Goal: Check status: Check status

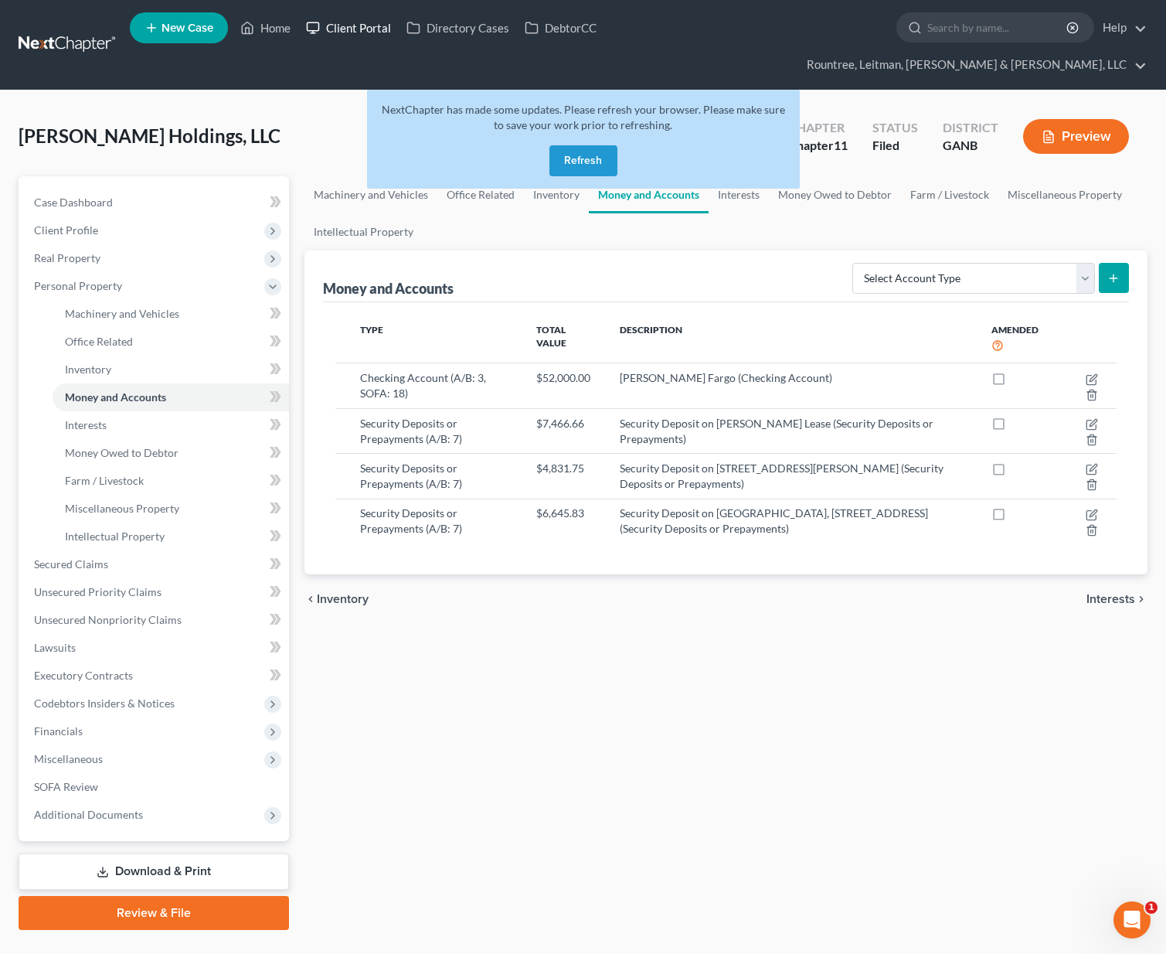
click at [357, 32] on link "Client Portal" at bounding box center [348, 28] width 100 height 28
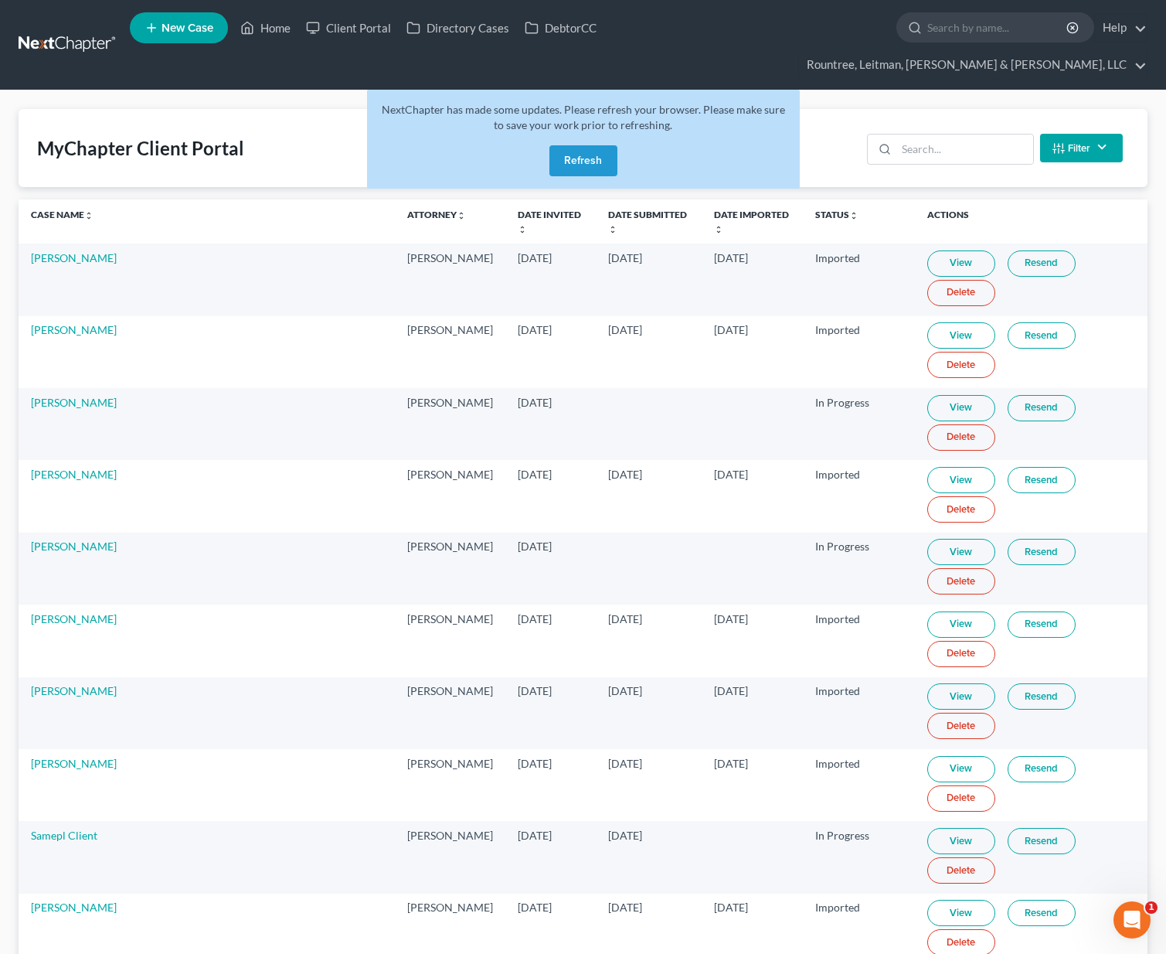
click at [593, 145] on button "Refresh" at bounding box center [584, 160] width 68 height 31
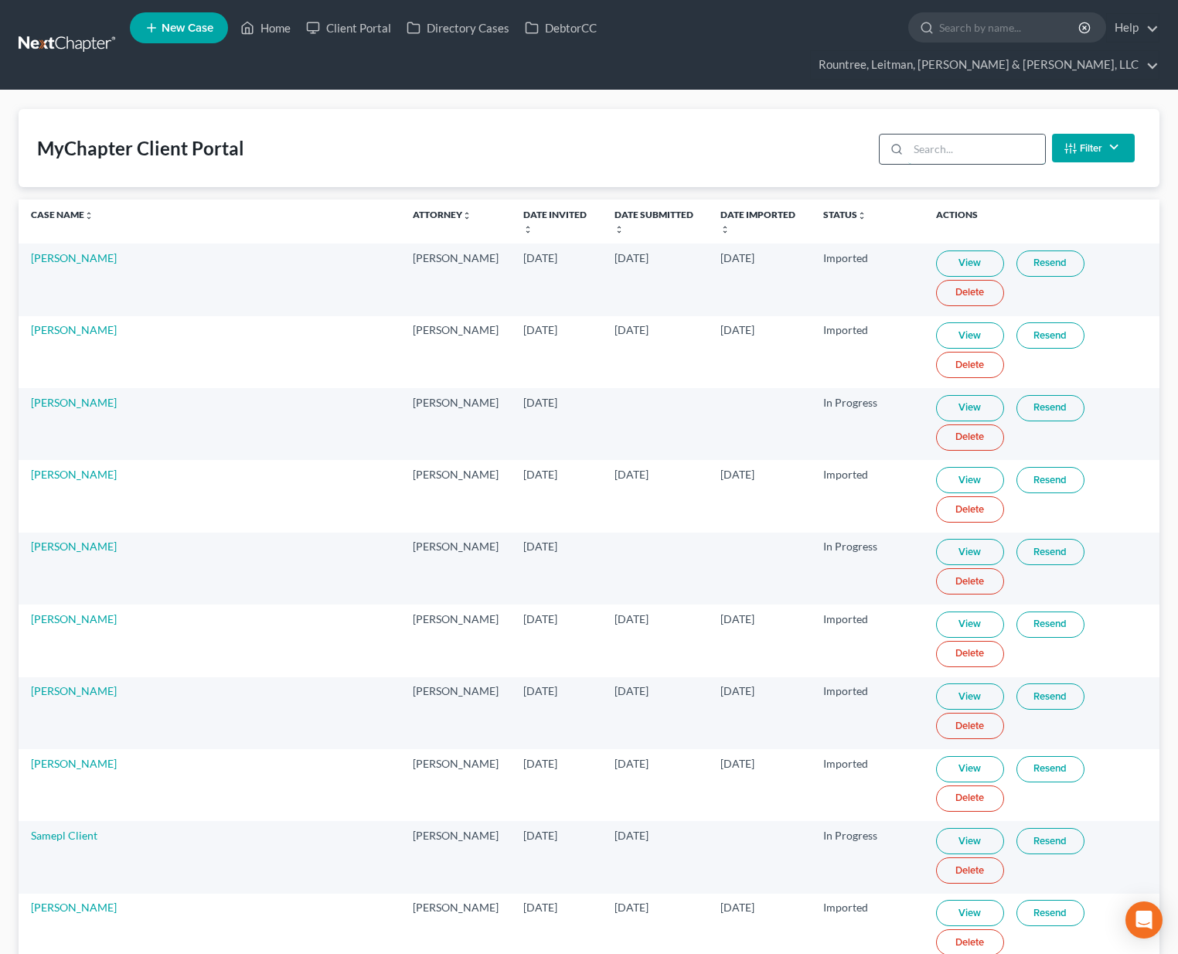
click at [929, 134] on input "search" at bounding box center [976, 148] width 137 height 29
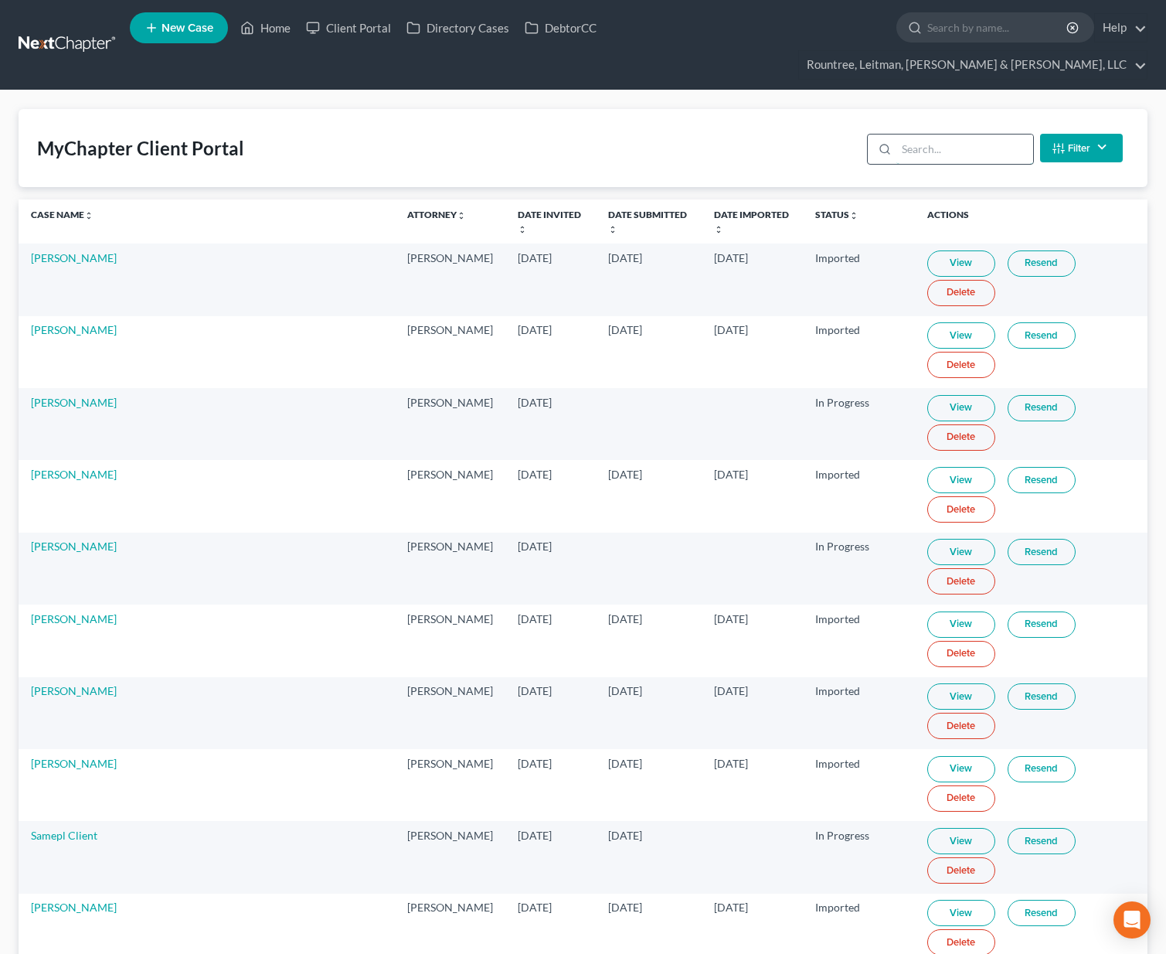
click at [948, 134] on input "search" at bounding box center [965, 148] width 137 height 29
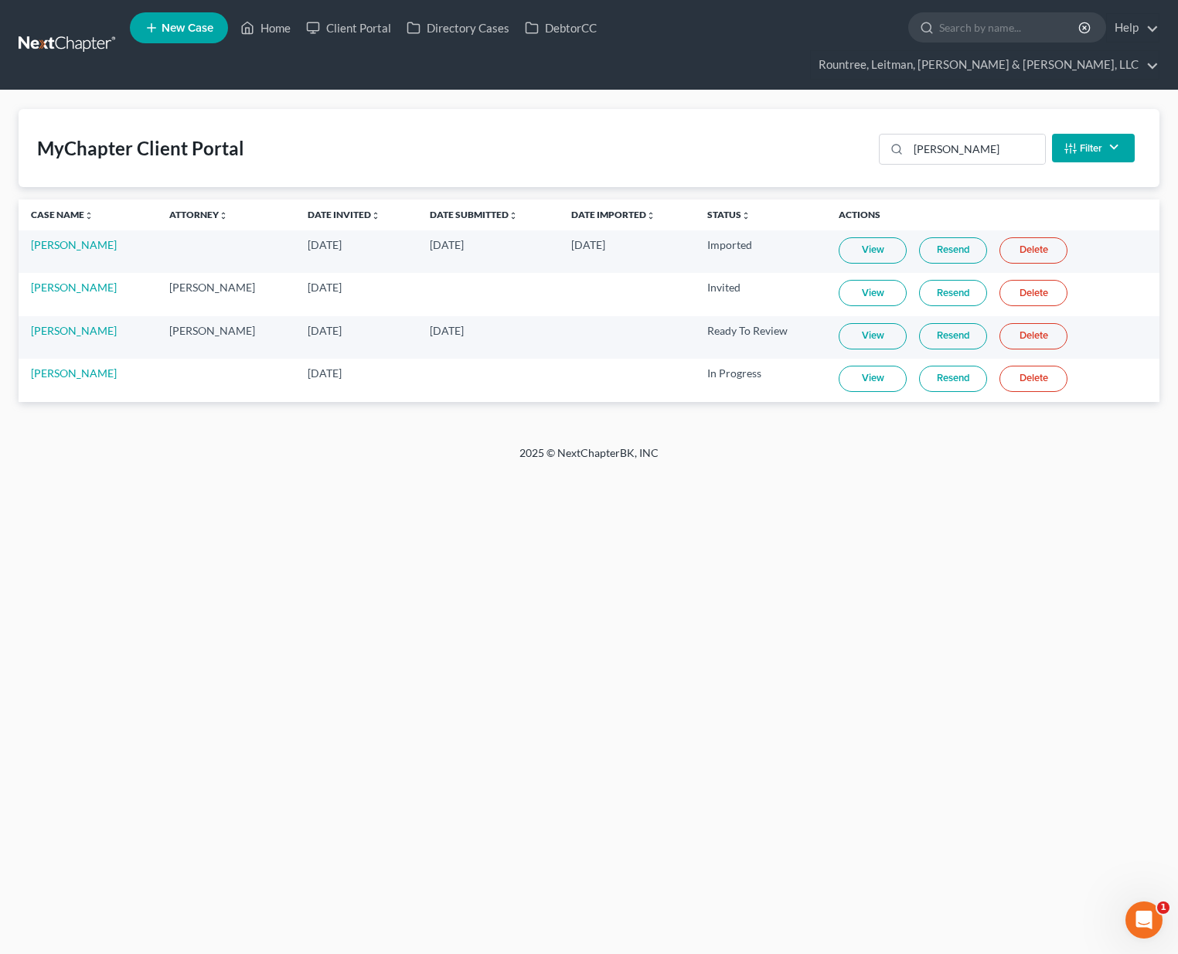
click at [854, 366] on link "View" at bounding box center [873, 379] width 68 height 26
click at [986, 134] on input "jess" at bounding box center [976, 148] width 137 height 29
type input "j"
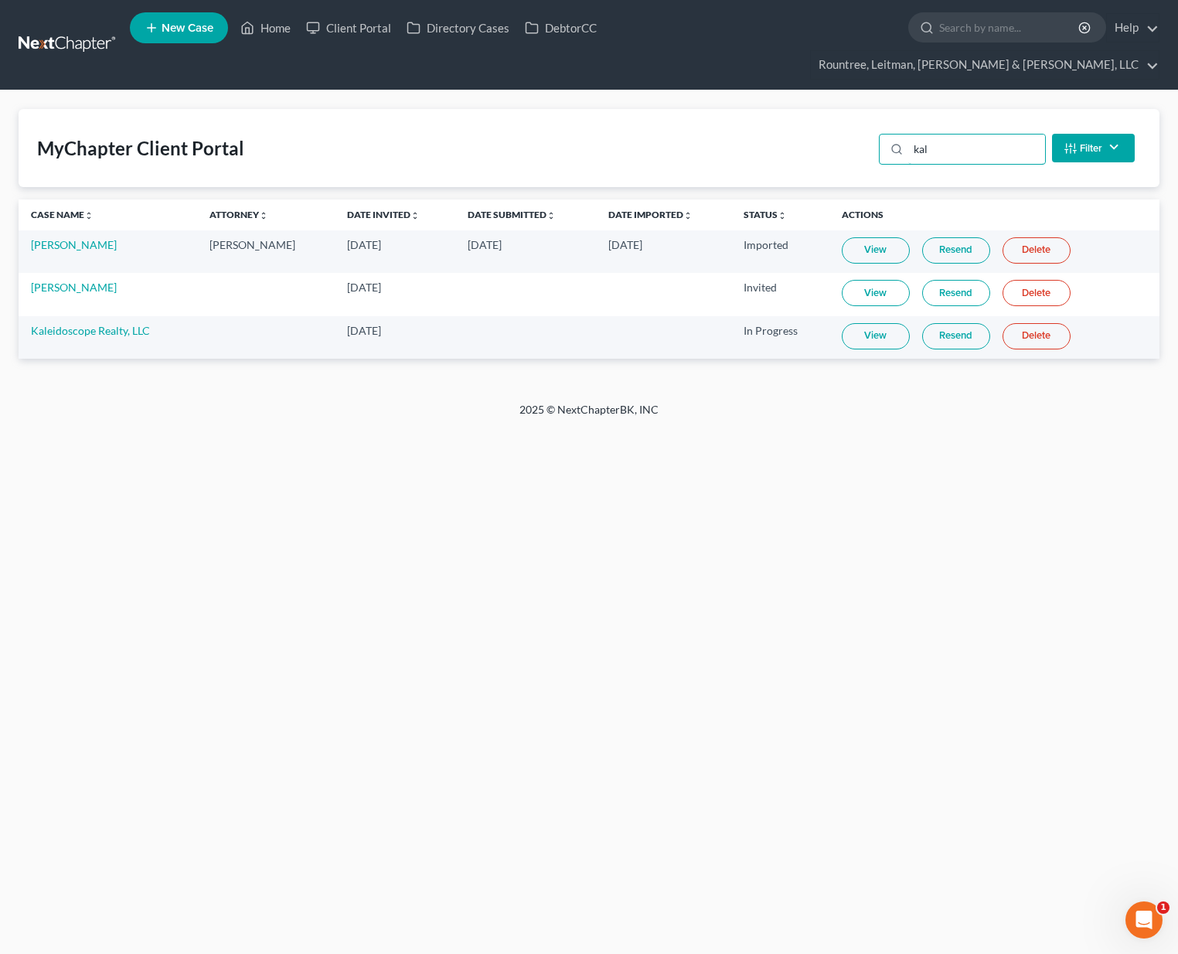
type input "kal"
click at [856, 323] on link "View" at bounding box center [876, 336] width 68 height 26
